Goal: Transaction & Acquisition: Book appointment/travel/reservation

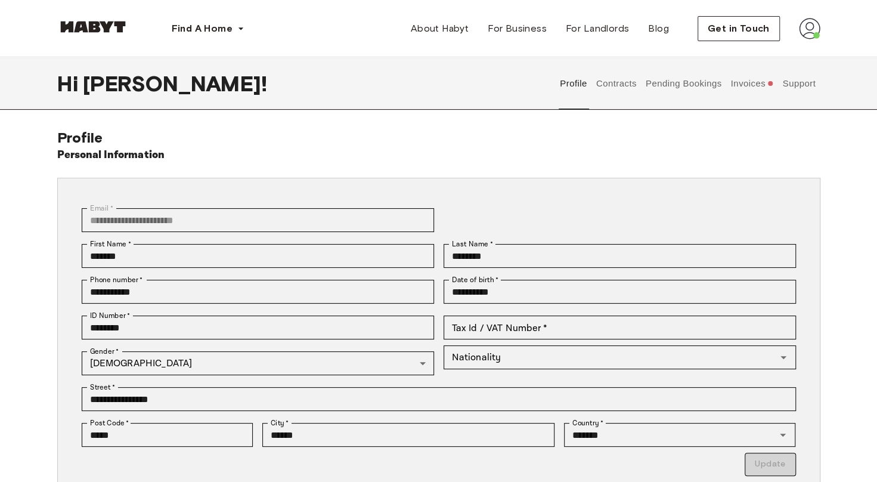
click at [83, 33] on link at bounding box center [93, 29] width 72 height 11
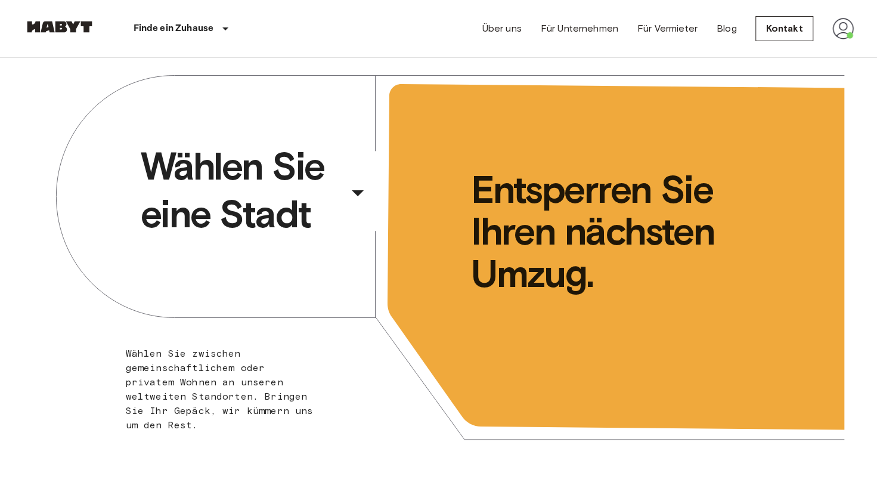
click at [237, 199] on span "Wählen Sie eine Stadt" at bounding box center [242, 189] width 203 height 95
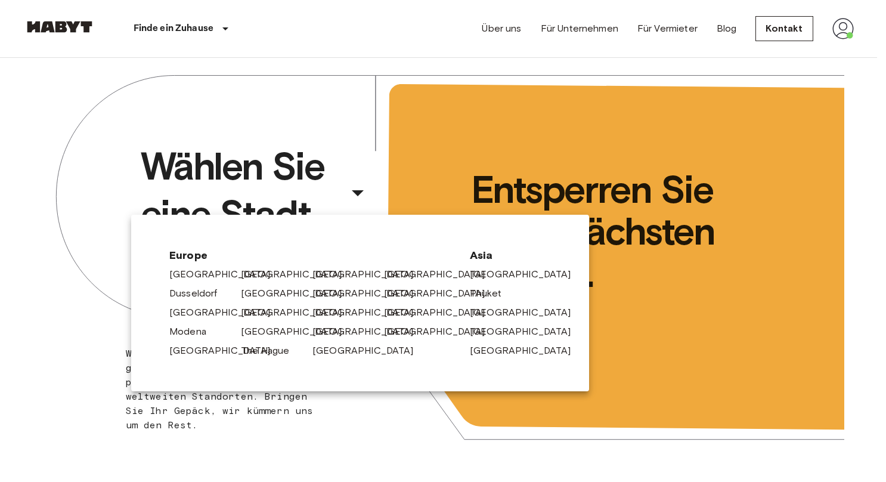
click at [263, 272] on link "[GEOGRAPHIC_DATA]" at bounding box center [297, 274] width 113 height 14
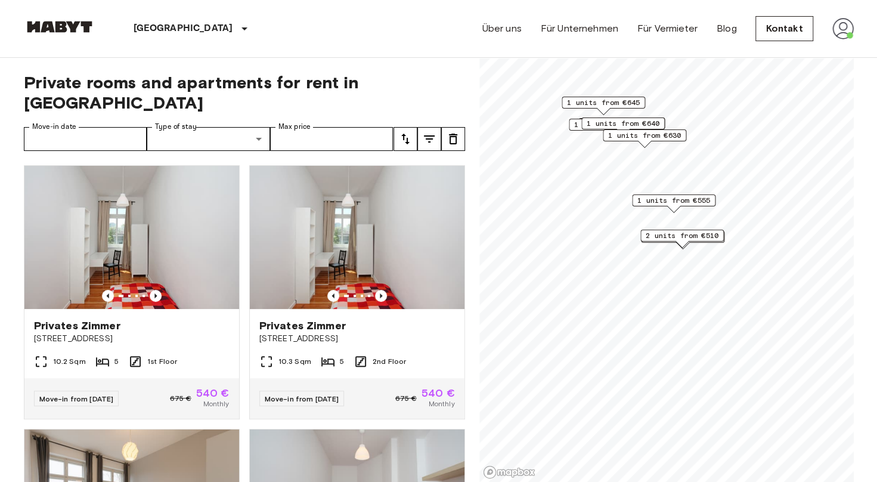
click at [655, 131] on span "1 units from €630" at bounding box center [644, 135] width 73 height 11
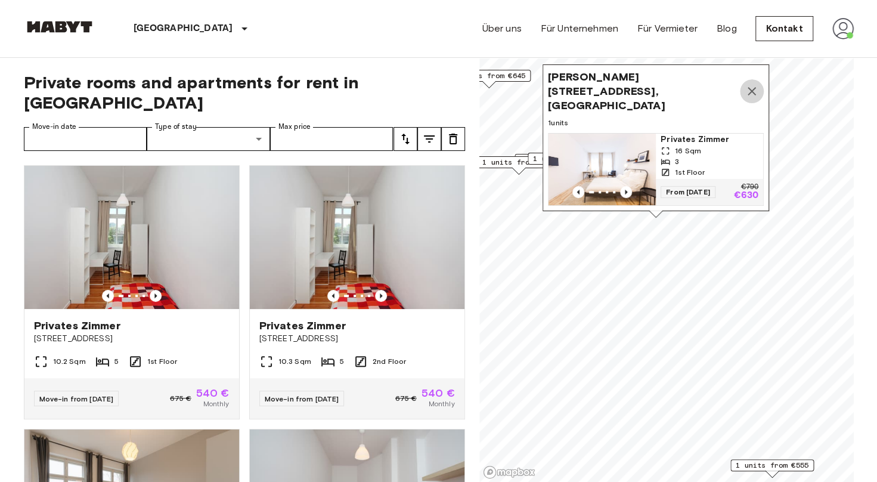
click at [750, 87] on icon "Map marker" at bounding box center [751, 91] width 14 height 14
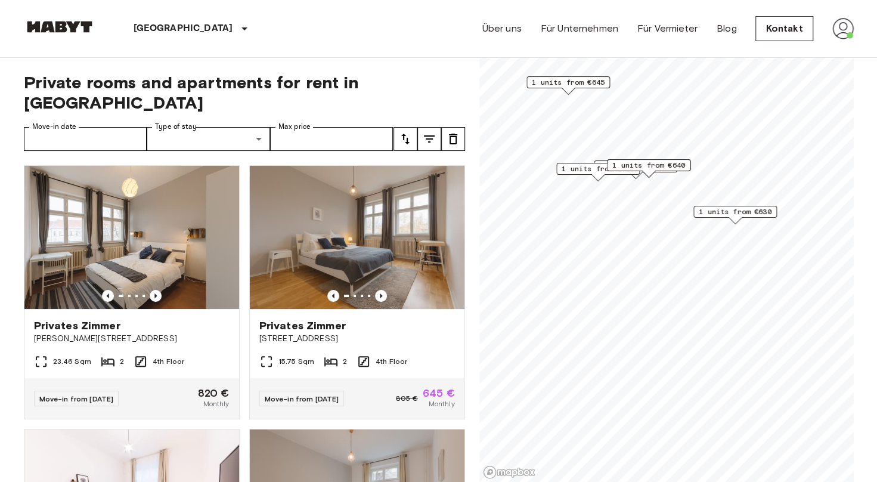
click at [592, 170] on span "1 units from €790" at bounding box center [597, 168] width 73 height 11
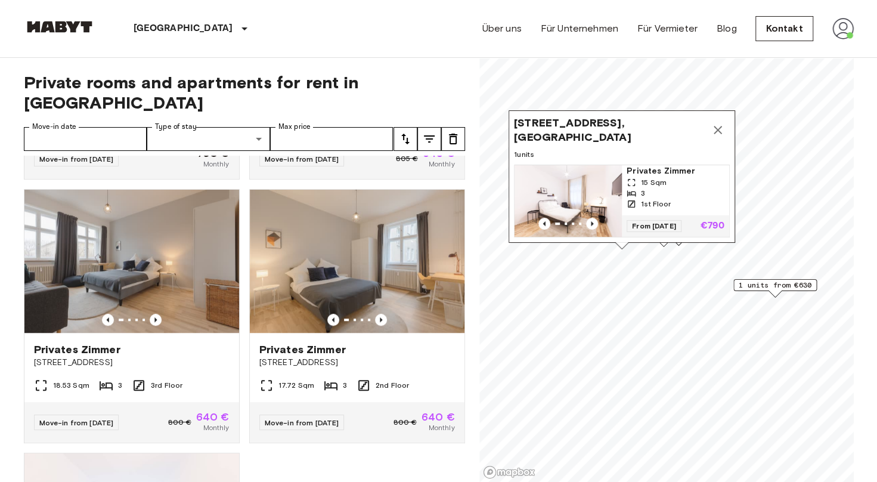
scroll to position [504, 0]
click at [157, 313] on icon "Previous image" at bounding box center [156, 319] width 12 height 12
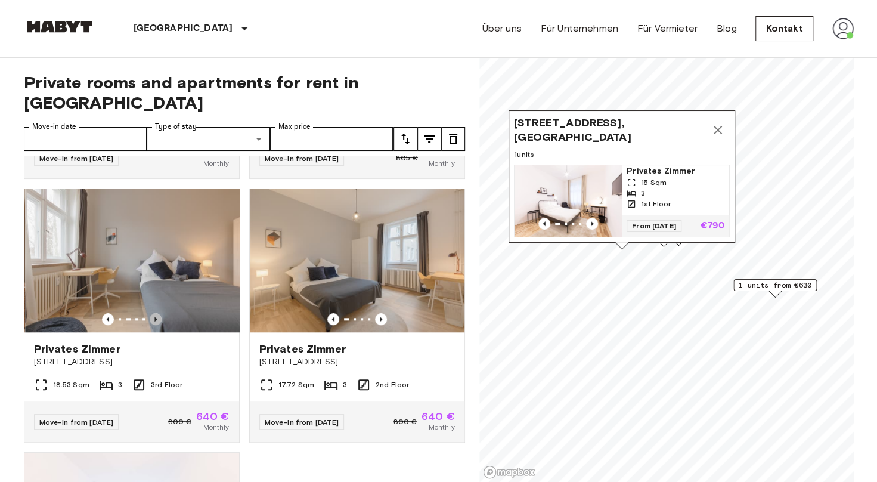
click at [157, 313] on icon "Previous image" at bounding box center [156, 319] width 12 height 12
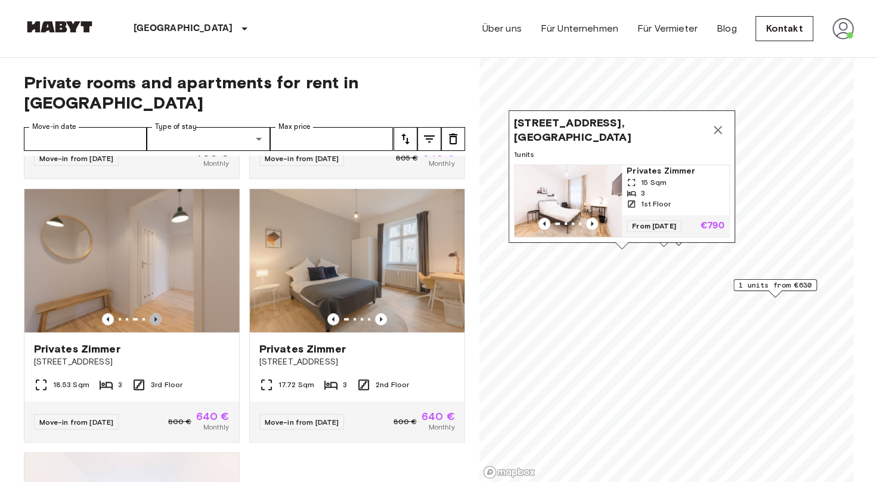
click at [157, 313] on icon "Previous image" at bounding box center [156, 319] width 12 height 12
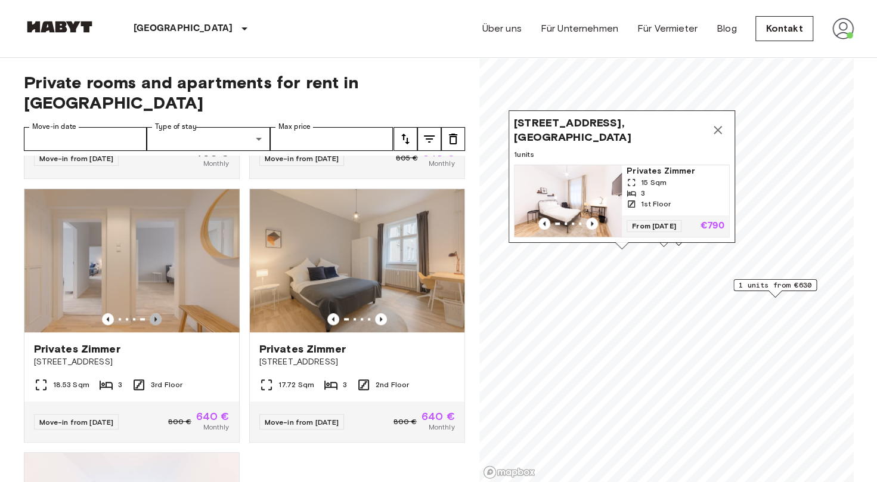
click at [157, 313] on icon "Previous image" at bounding box center [156, 319] width 12 height 12
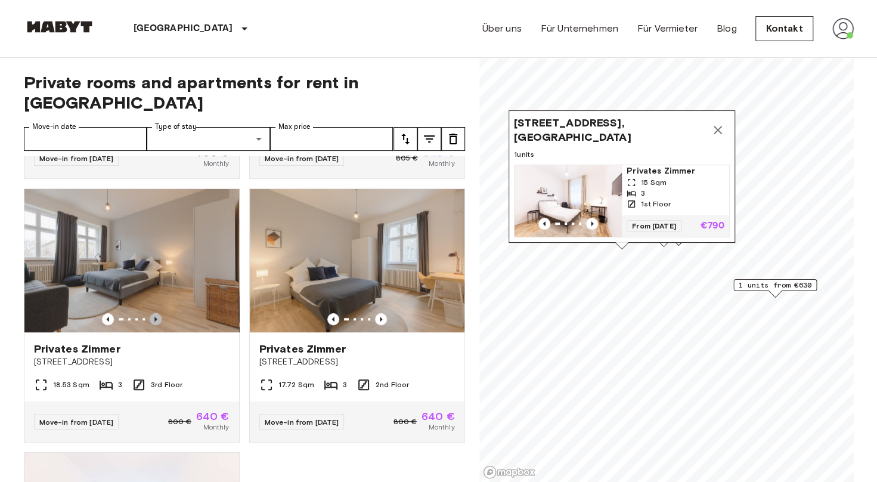
click at [157, 313] on icon "Previous image" at bounding box center [156, 319] width 12 height 12
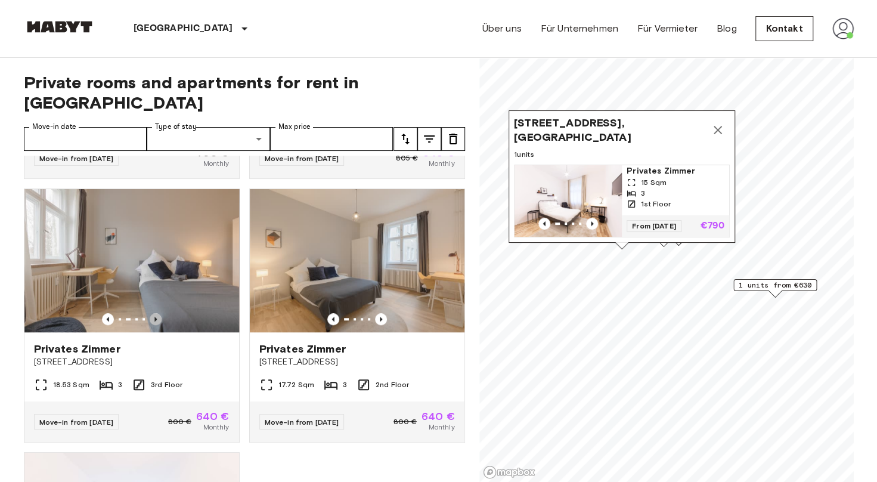
click at [157, 313] on icon "Previous image" at bounding box center [156, 319] width 12 height 12
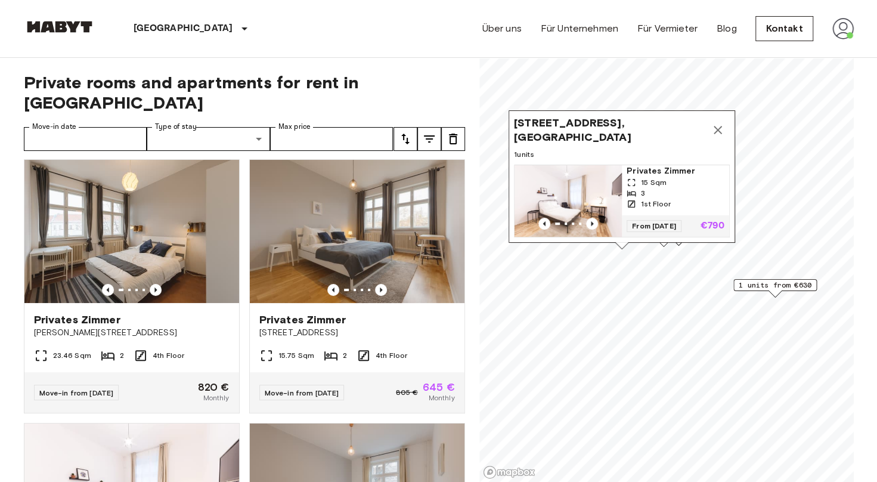
scroll to position [5, 0]
click at [404, 232] on img at bounding box center [357, 231] width 215 height 143
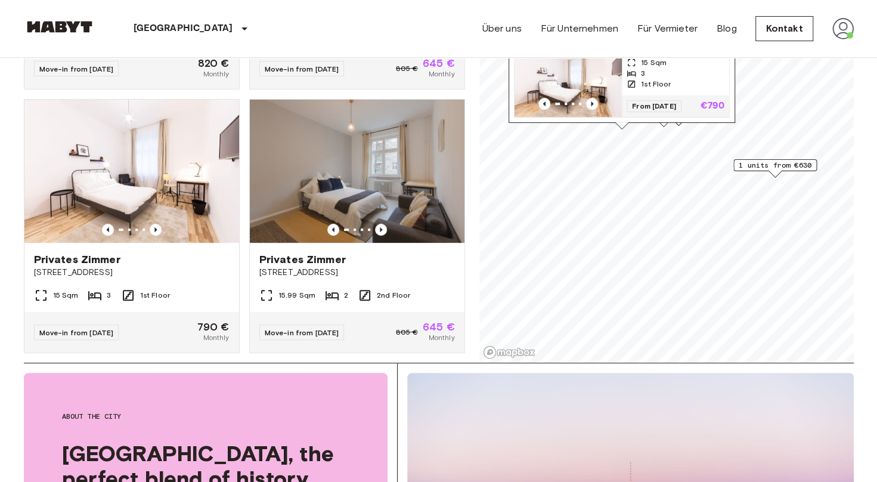
scroll to position [210, 0]
click at [151, 223] on icon "Previous image" at bounding box center [156, 229] width 12 height 12
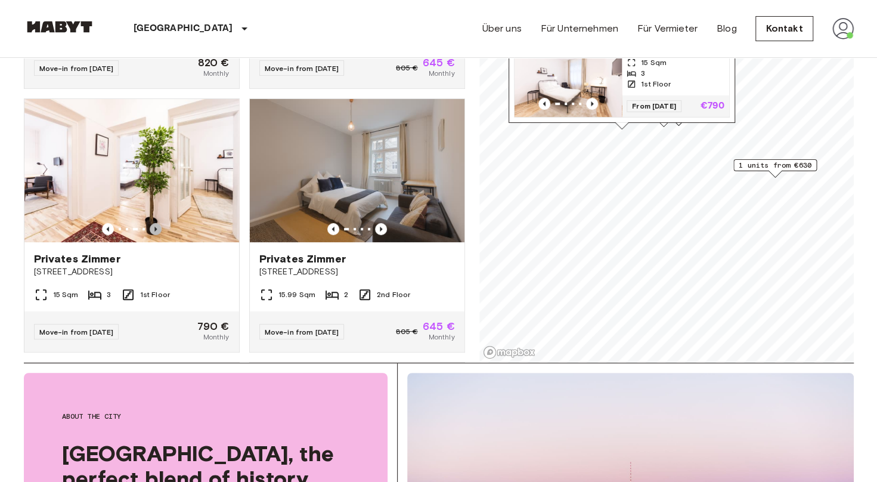
click at [151, 223] on icon "Previous image" at bounding box center [156, 229] width 12 height 12
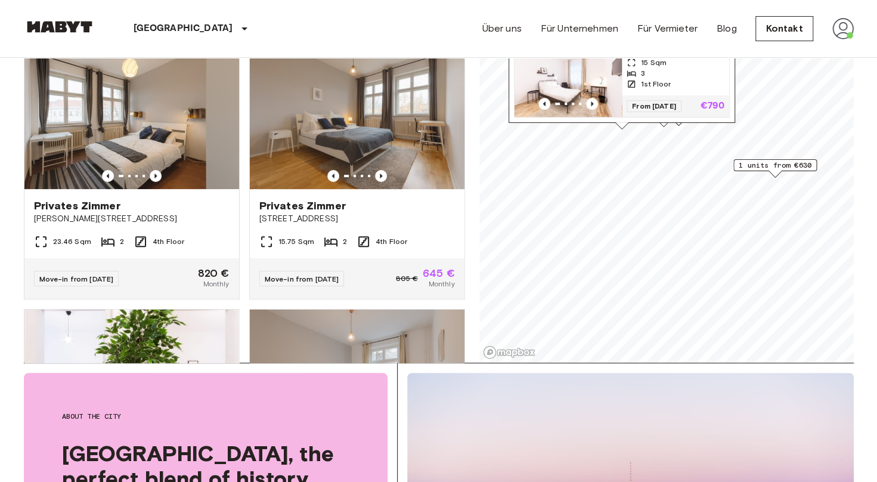
scroll to position [0, 0]
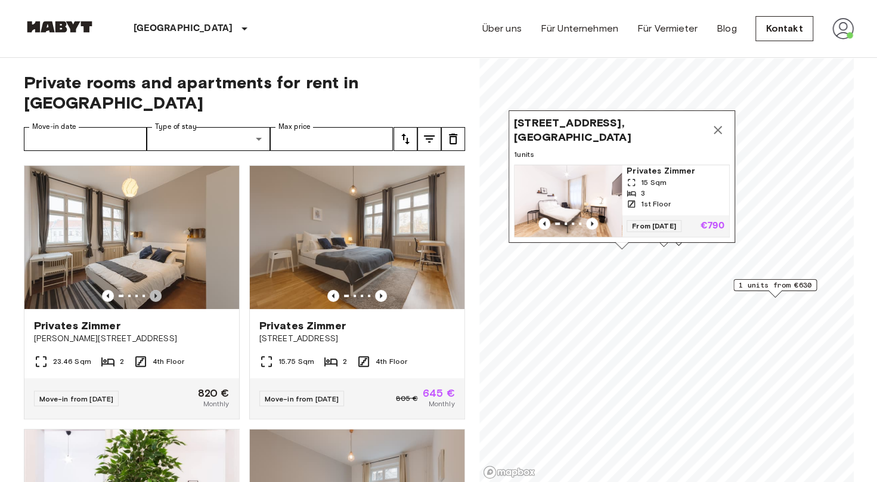
click at [154, 293] on icon "Previous image" at bounding box center [155, 295] width 2 height 5
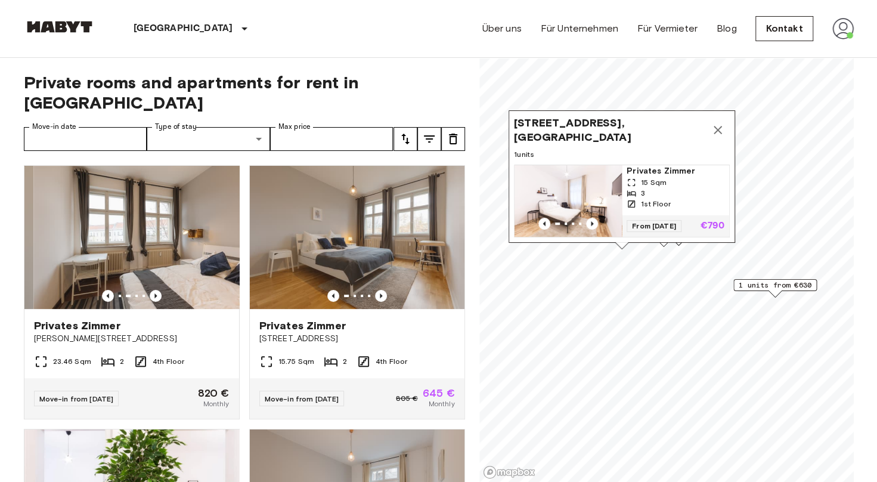
click at [154, 293] on icon "Previous image" at bounding box center [155, 295] width 2 height 5
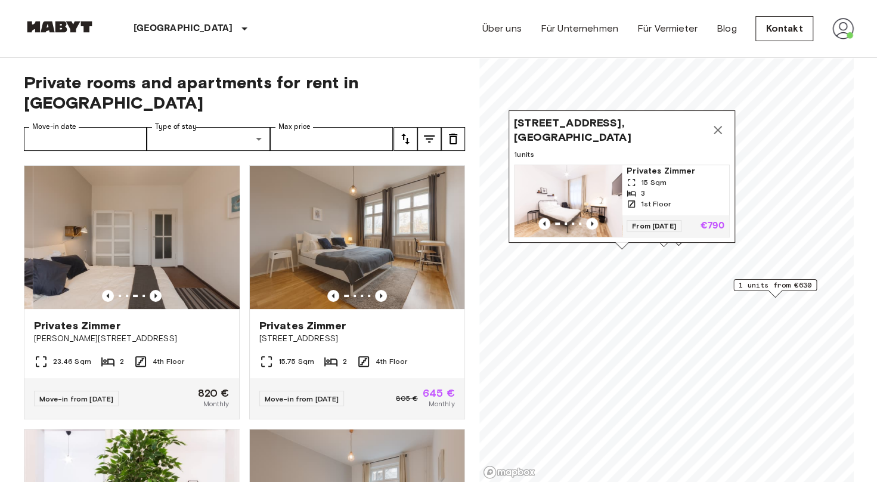
click at [154, 293] on icon "Previous image" at bounding box center [155, 295] width 2 height 5
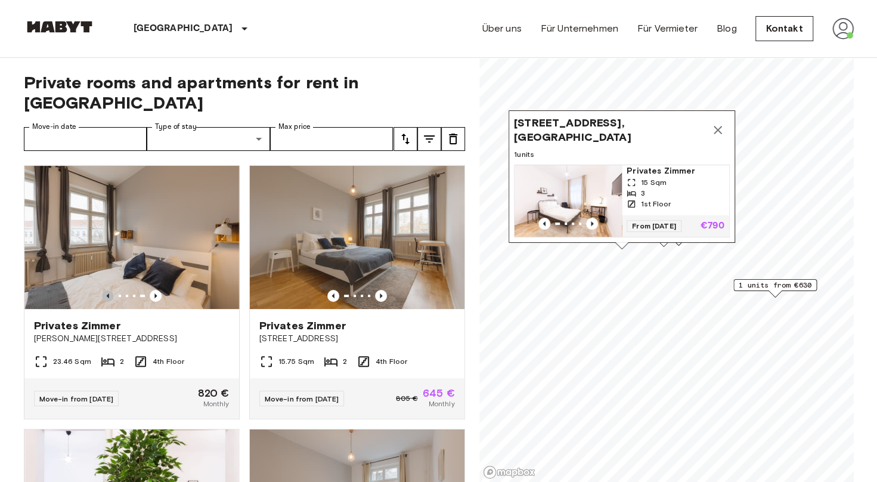
click at [106, 293] on icon "Previous image" at bounding box center [107, 295] width 2 height 5
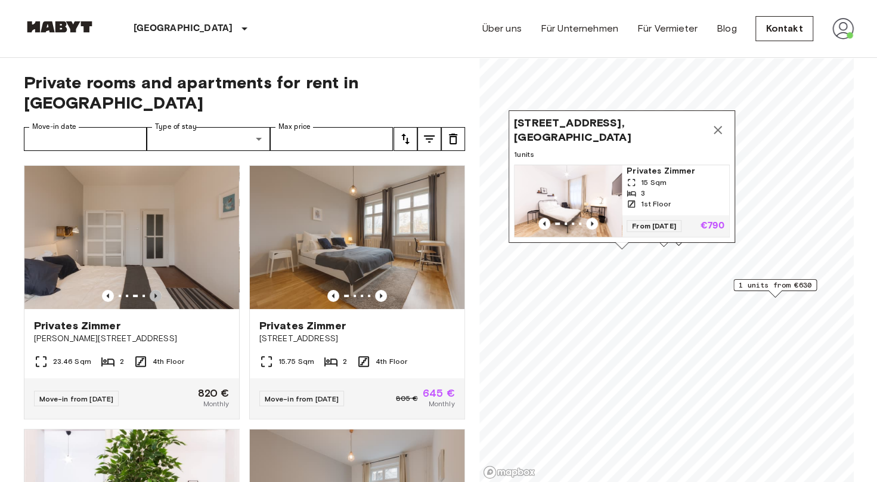
click at [152, 290] on icon "Previous image" at bounding box center [156, 296] width 12 height 12
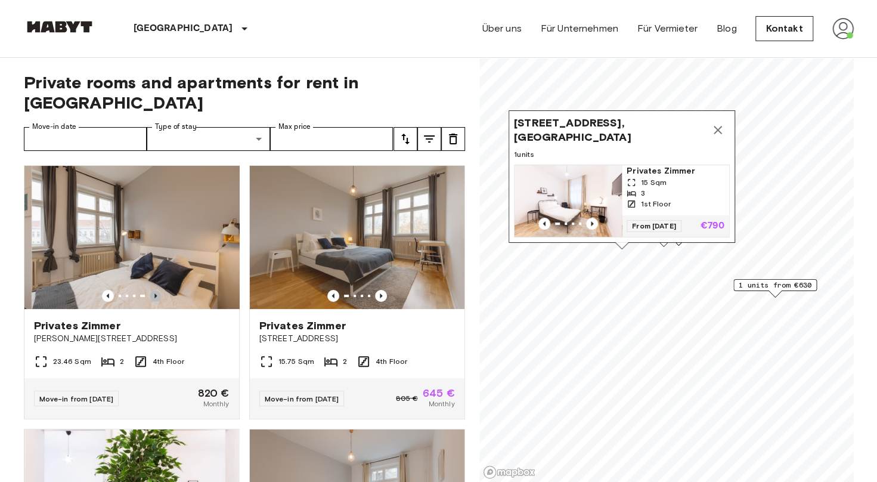
click at [152, 290] on icon "Previous image" at bounding box center [156, 296] width 12 height 12
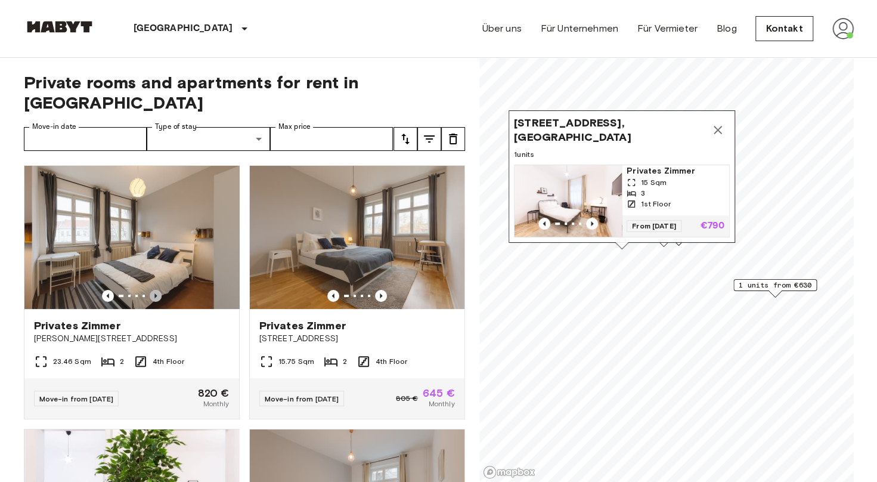
click at [152, 290] on icon "Previous image" at bounding box center [156, 296] width 12 height 12
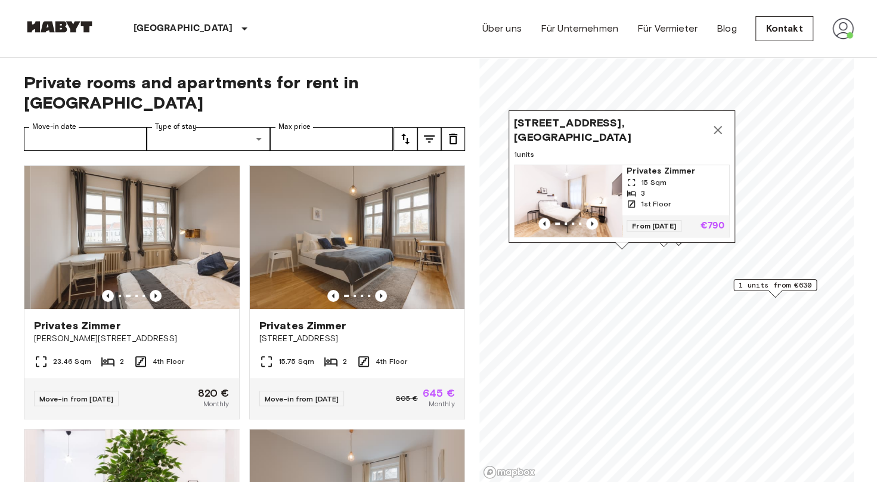
click at [152, 290] on icon "Previous image" at bounding box center [156, 296] width 12 height 12
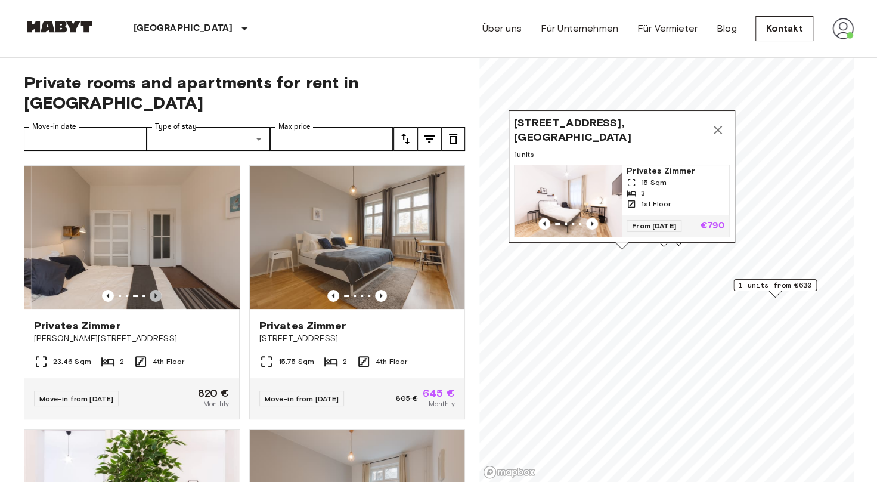
click at [152, 290] on icon "Previous image" at bounding box center [156, 296] width 12 height 12
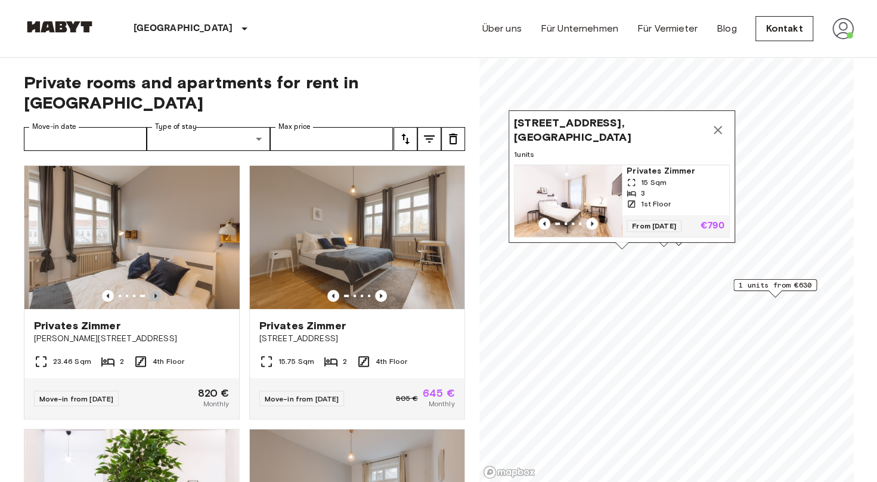
click at [152, 290] on icon "Previous image" at bounding box center [156, 296] width 12 height 12
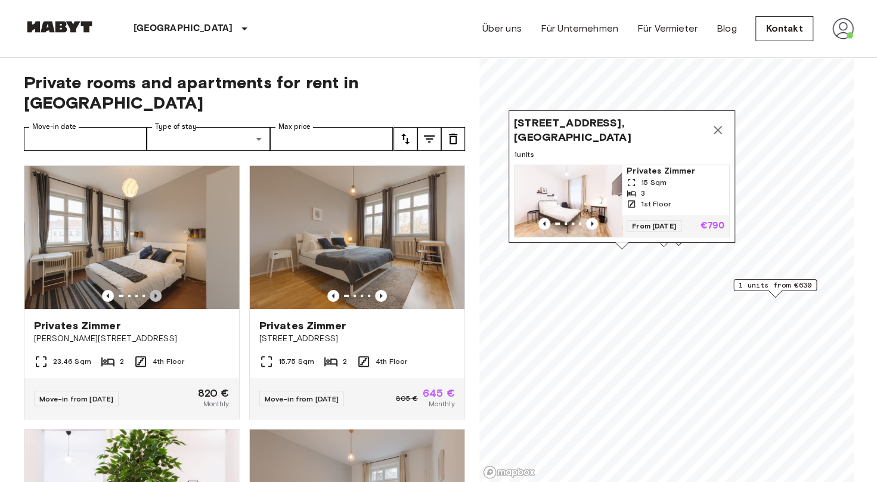
click at [154, 290] on icon "Previous image" at bounding box center [156, 296] width 12 height 12
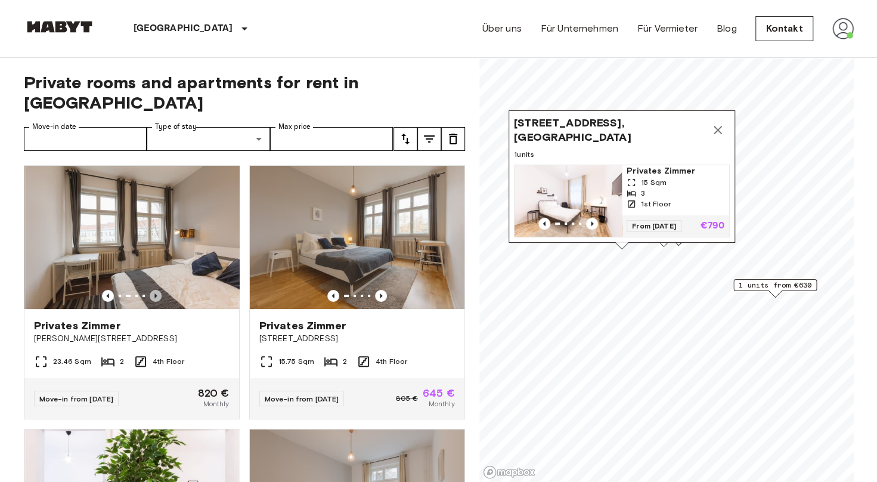
click at [154, 290] on icon "Previous image" at bounding box center [156, 296] width 12 height 12
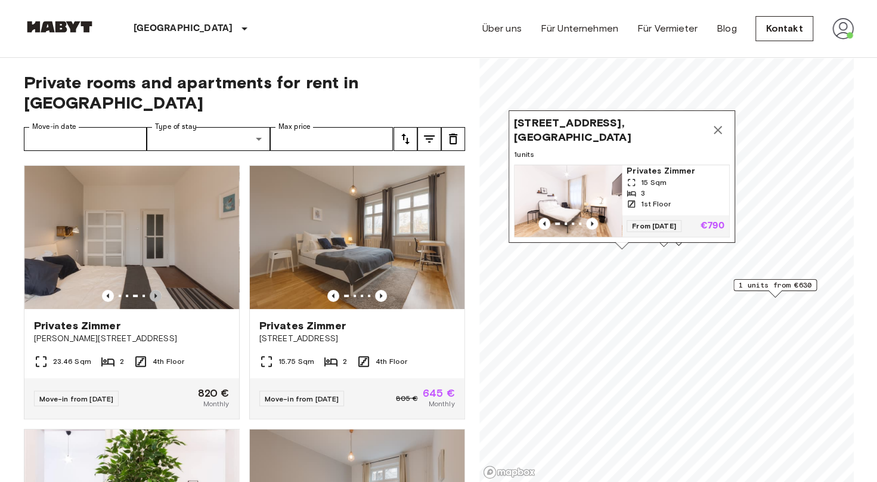
click at [154, 290] on icon "Previous image" at bounding box center [156, 296] width 12 height 12
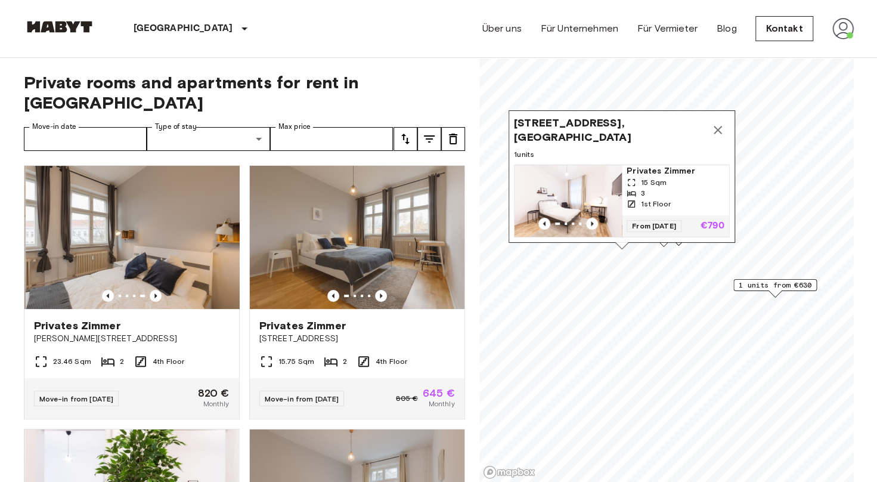
click at [154, 290] on icon "Previous image" at bounding box center [156, 296] width 12 height 12
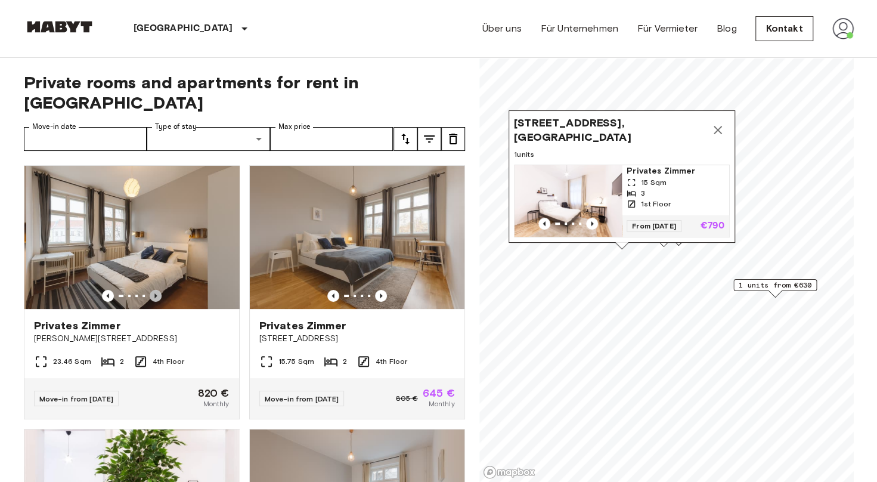
click at [154, 290] on icon "Previous image" at bounding box center [156, 296] width 12 height 12
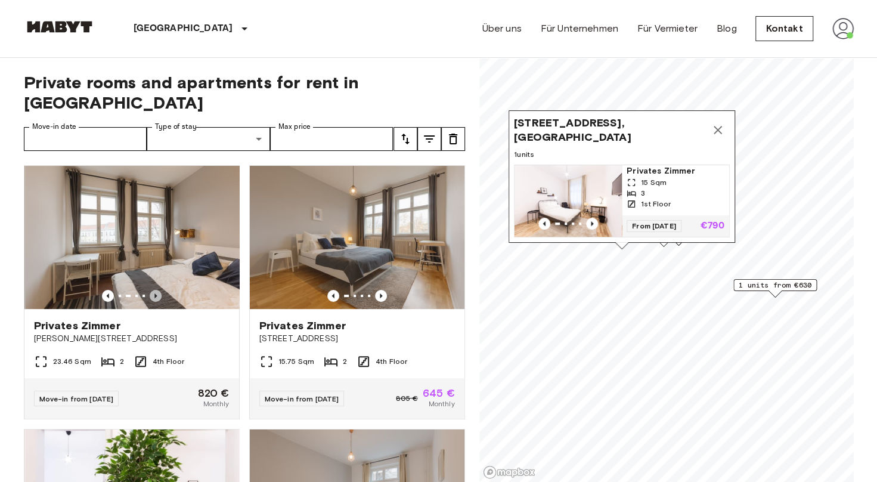
click at [154, 290] on icon "Previous image" at bounding box center [156, 296] width 12 height 12
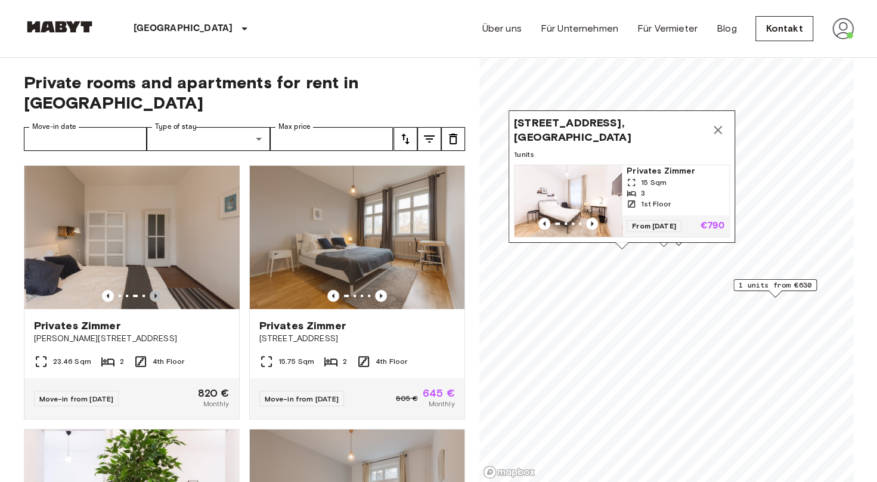
click at [154, 290] on icon "Previous image" at bounding box center [156, 296] width 12 height 12
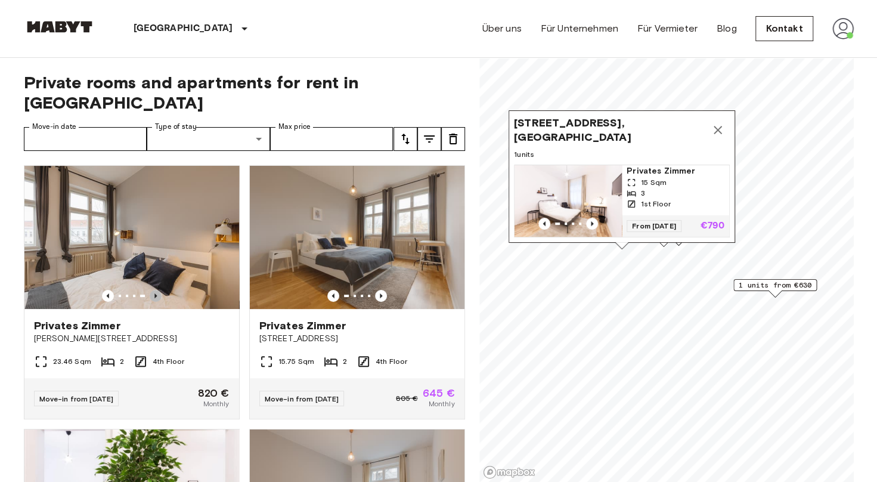
click at [154, 290] on icon "Previous image" at bounding box center [156, 296] width 12 height 12
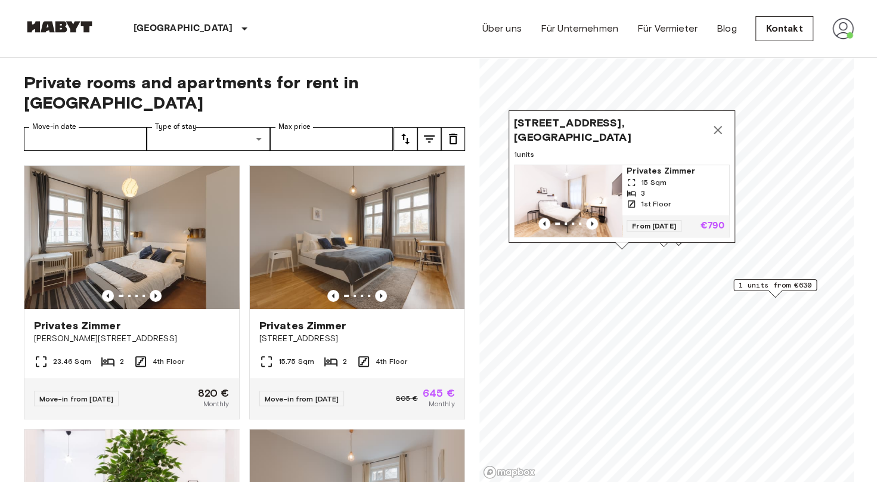
click at [165, 244] on img at bounding box center [131, 237] width 215 height 143
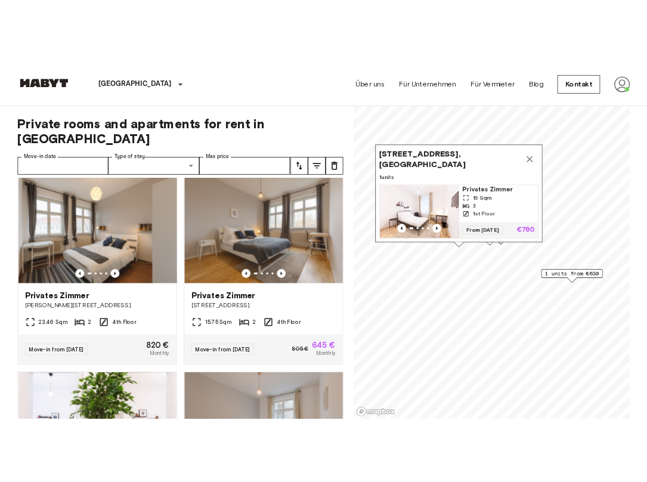
scroll to position [8, 0]
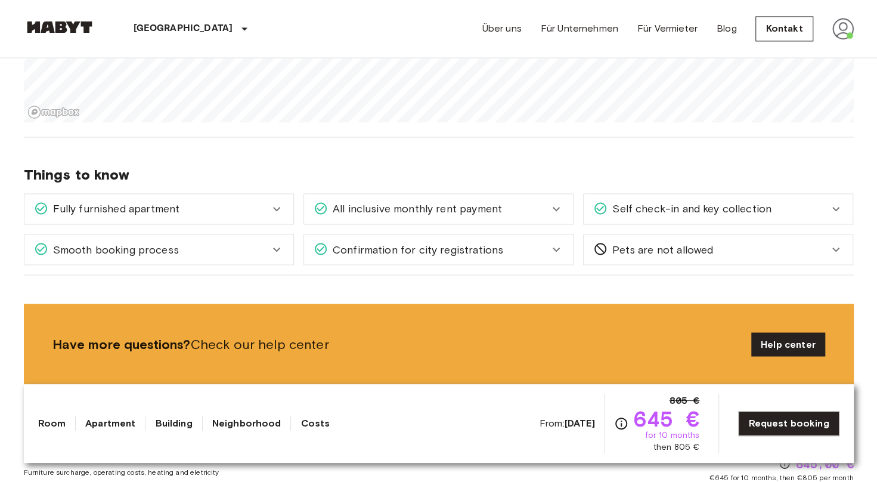
scroll to position [1090, 0]
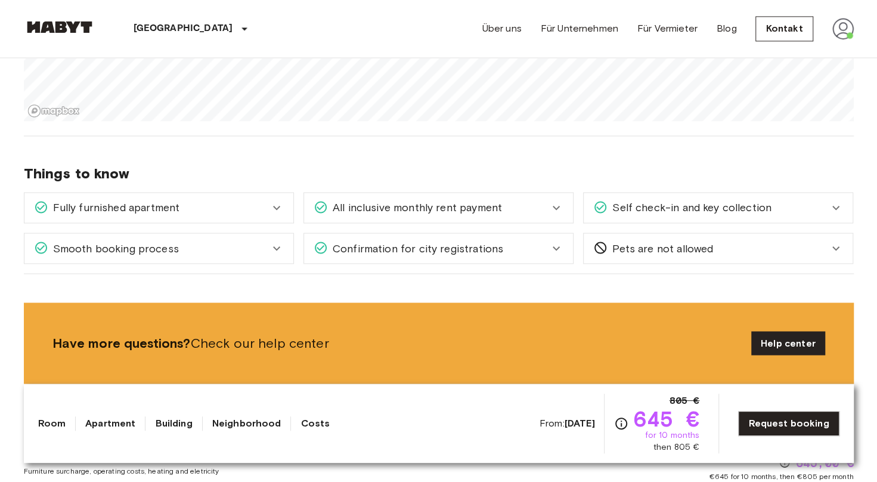
click at [805, 427] on link "Request booking" at bounding box center [788, 423] width 101 height 25
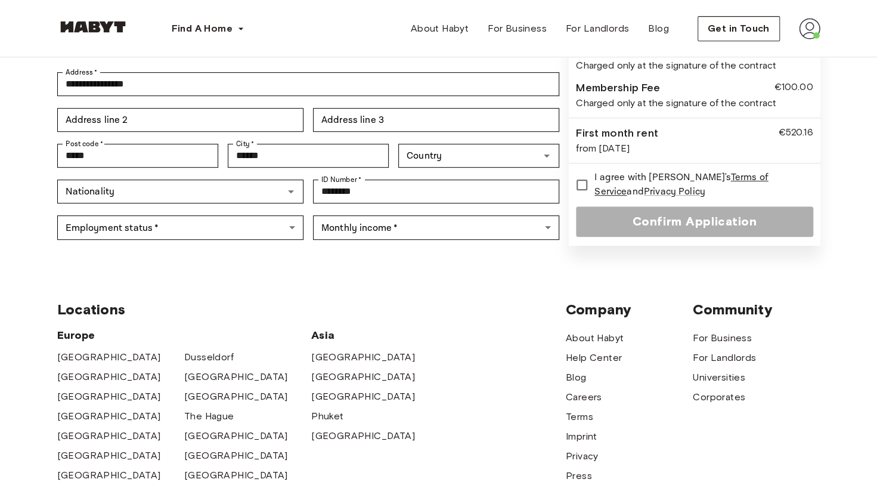
scroll to position [335, 0]
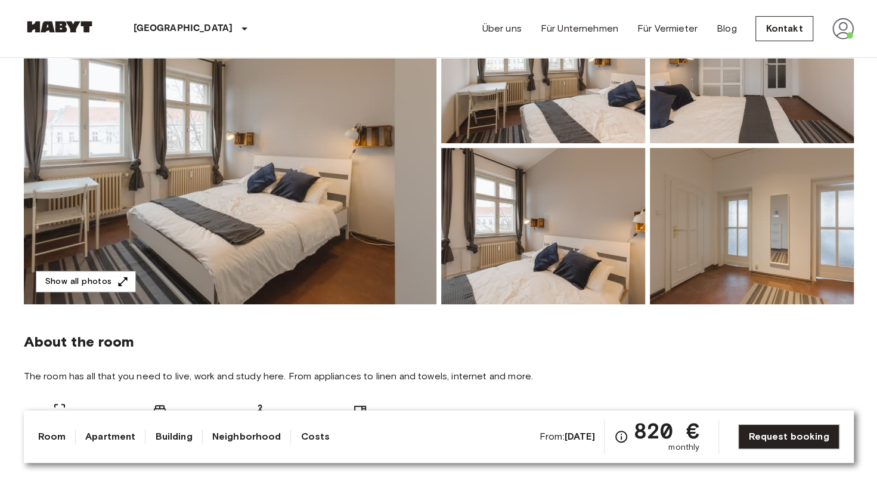
click at [64, 277] on button "Show all photos" at bounding box center [86, 282] width 100 height 22
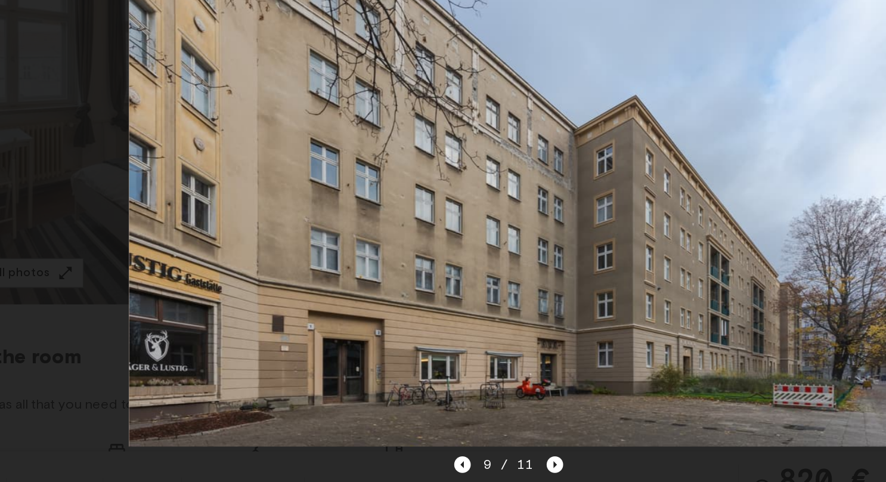
scroll to position [166, 0]
